Goal: Find specific page/section: Find specific page/section

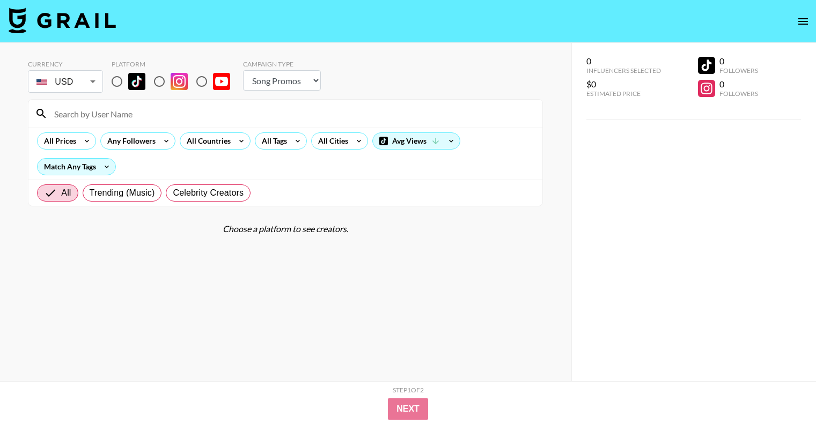
select select "Song"
click at [112, 111] on input at bounding box center [292, 113] width 488 height 17
paste input "[PERSON_NAME]"
click at [471, 167] on div "All Prices Any Followers All Countries All Tags All Cities Avg Views Match Any …" at bounding box center [285, 154] width 514 height 52
click at [135, 116] on input "[PERSON_NAME]" at bounding box center [292, 113] width 488 height 17
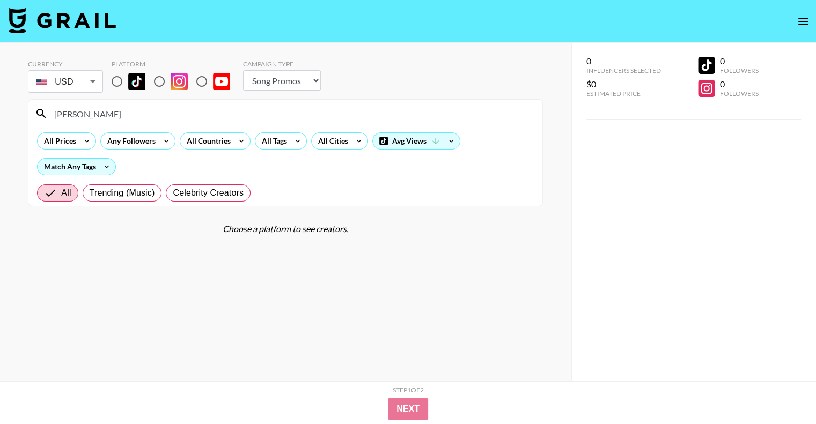
click at [126, 110] on input "[PERSON_NAME]" at bounding box center [292, 113] width 488 height 17
paste input "@imparkerb"
type input "@imparkerburton"
drag, startPoint x: 79, startPoint y: 280, endPoint x: 79, endPoint y: 199, distance: 81.6
click at [79, 280] on section "Currency USD USD ​ Platform Campaign Type Choose Type... Song Promos Brand Prom…" at bounding box center [285, 221] width 515 height 339
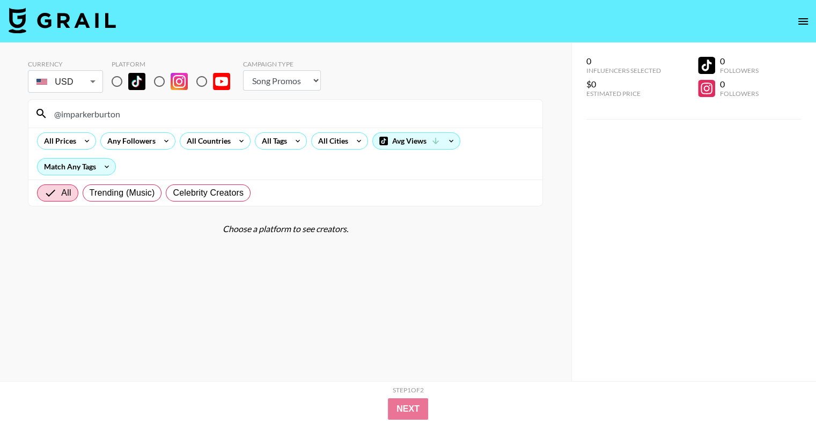
drag, startPoint x: 35, startPoint y: 113, endPoint x: 60, endPoint y: 120, distance: 25.7
click at [34, 113] on div "@imparkerburton" at bounding box center [285, 114] width 514 height 28
click at [41, 111] on icon at bounding box center [41, 113] width 13 height 13
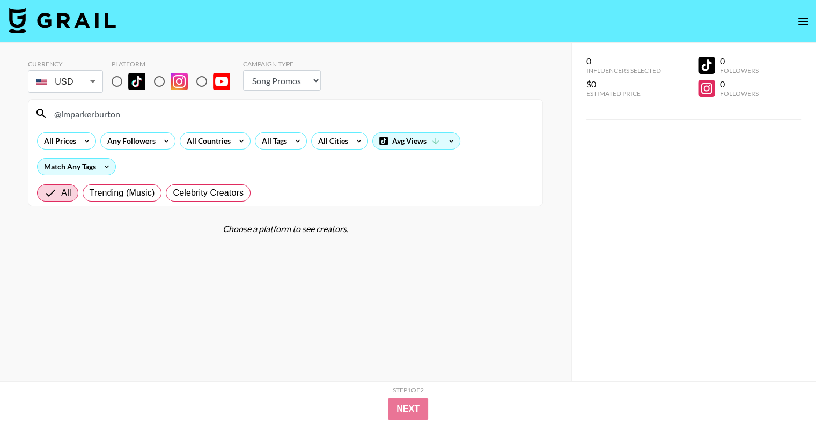
click at [41, 111] on icon at bounding box center [41, 113] width 13 height 13
click at [131, 117] on input "@imparkerburton" at bounding box center [292, 113] width 488 height 17
click at [203, 82] on input "radio" at bounding box center [201, 81] width 23 height 23
radio input "true"
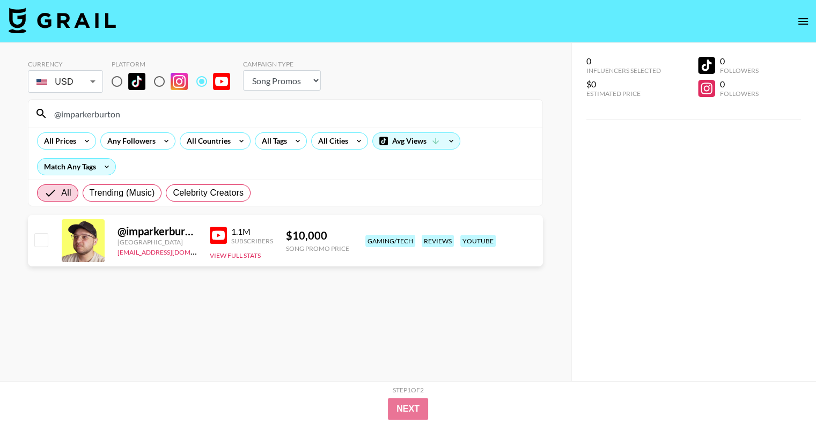
click at [296, 293] on section "Currency USD USD ​ Platform Campaign Type Choose Type... Song Promos Brand Prom…" at bounding box center [285, 221] width 515 height 339
click at [133, 118] on input "@imparkerburton" at bounding box center [292, 113] width 488 height 17
paste input "BrookeMo"
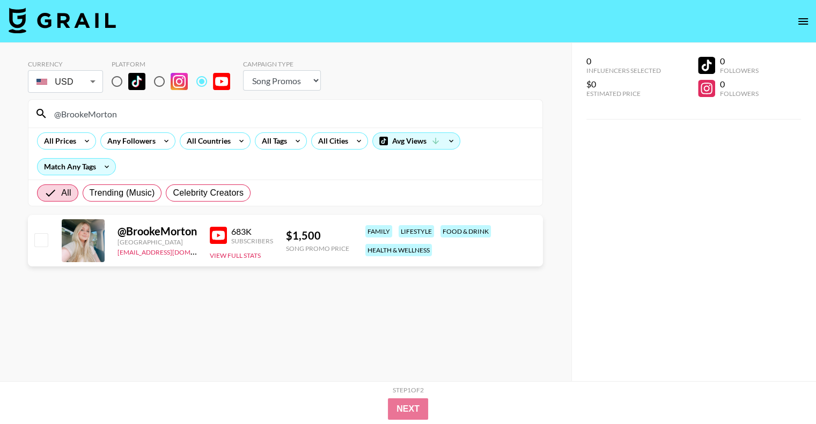
click at [243, 313] on section "Currency USD USD ​ Platform Campaign Type Choose Type... Song Promos Brand Prom…" at bounding box center [285, 221] width 515 height 339
click at [111, 113] on input "@BrookeMorton" at bounding box center [292, 113] width 488 height 17
paste input "ClaudiaMarieWalsh"
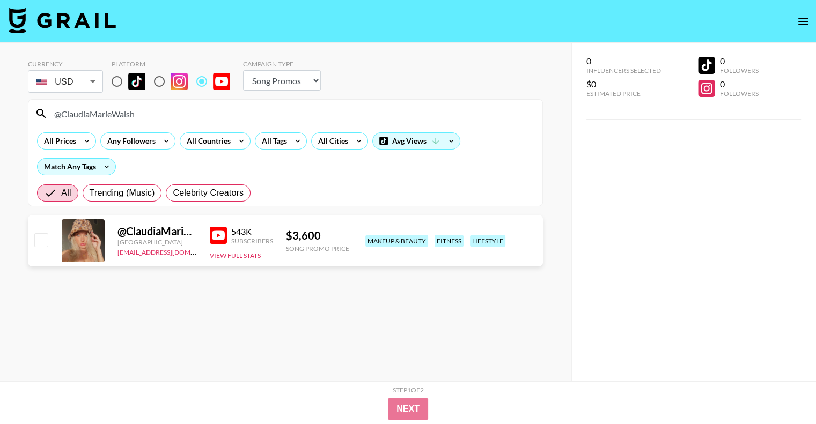
type input "@ClaudiaMarieWalsh"
drag, startPoint x: 270, startPoint y: 327, endPoint x: 372, endPoint y: 231, distance: 139.7
click at [270, 327] on section "Currency USD USD ​ Platform Campaign Type Choose Type... Song Promos Brand Prom…" at bounding box center [285, 221] width 515 height 339
